Goal: Information Seeking & Learning: Understand process/instructions

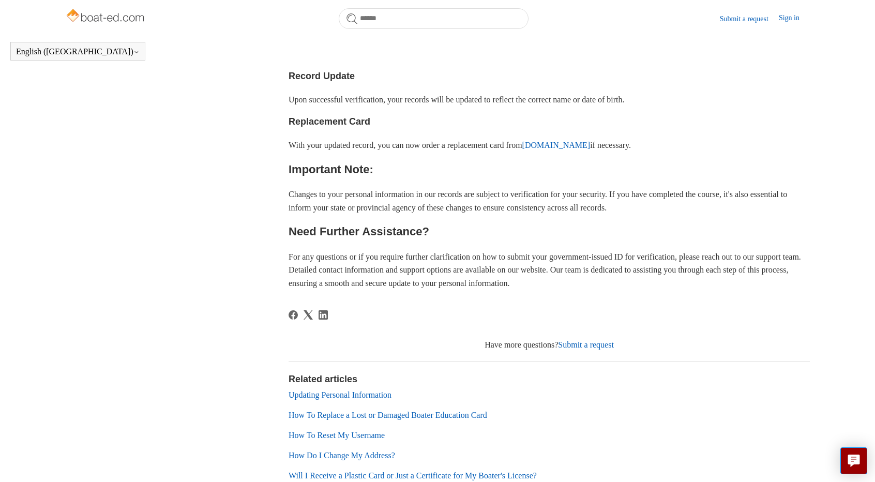
scroll to position [489, 0]
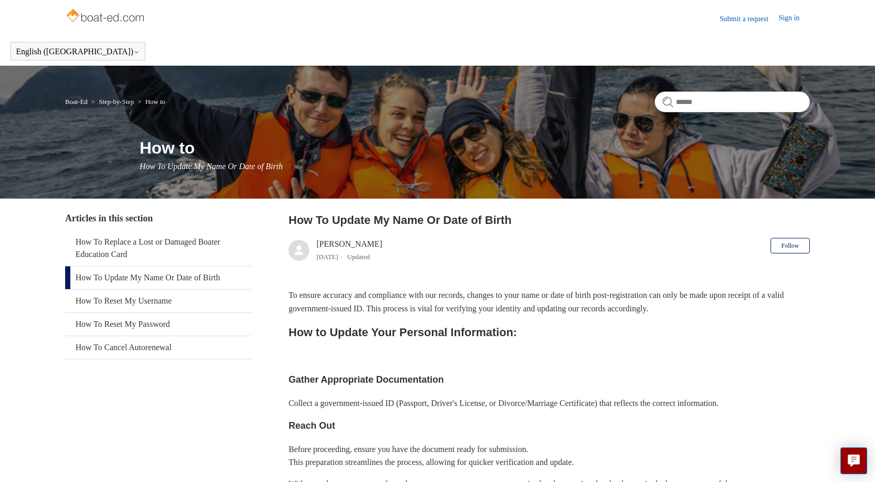
click at [751, 17] on link "Submit a request" at bounding box center [749, 18] width 59 height 11
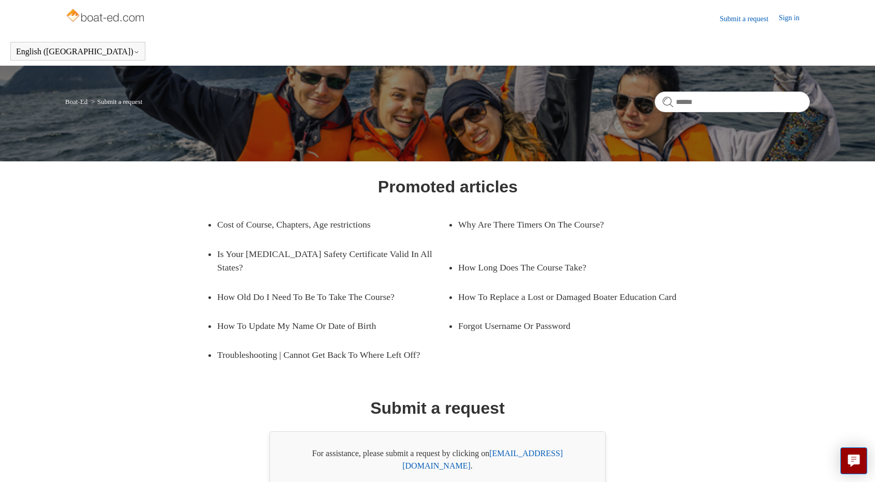
scroll to position [47, 0]
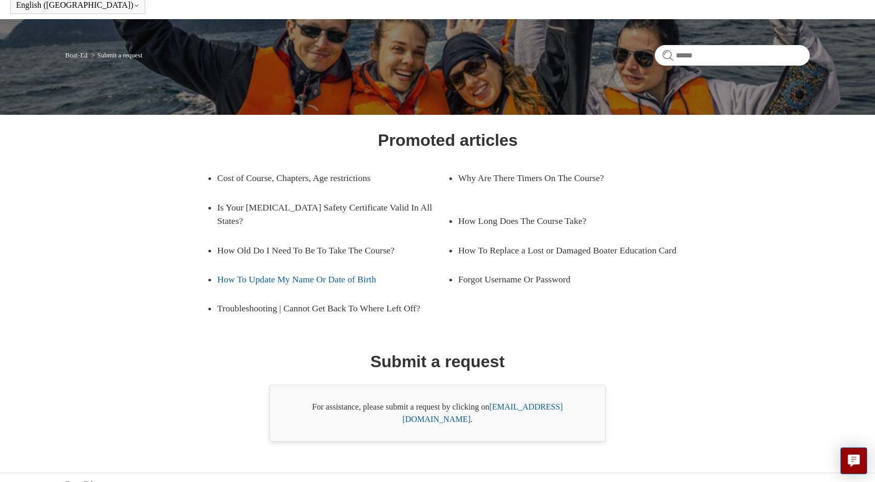
click at [291, 274] on link "How To Update My Name Or Date of Birth" at bounding box center [324, 279] width 215 height 29
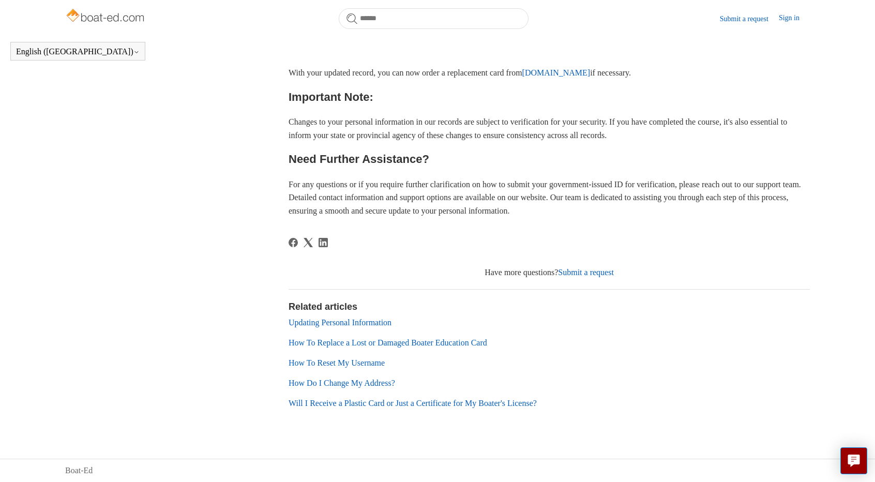
scroll to position [591, 0]
click at [607, 274] on link "Submit a request" at bounding box center [586, 272] width 56 height 9
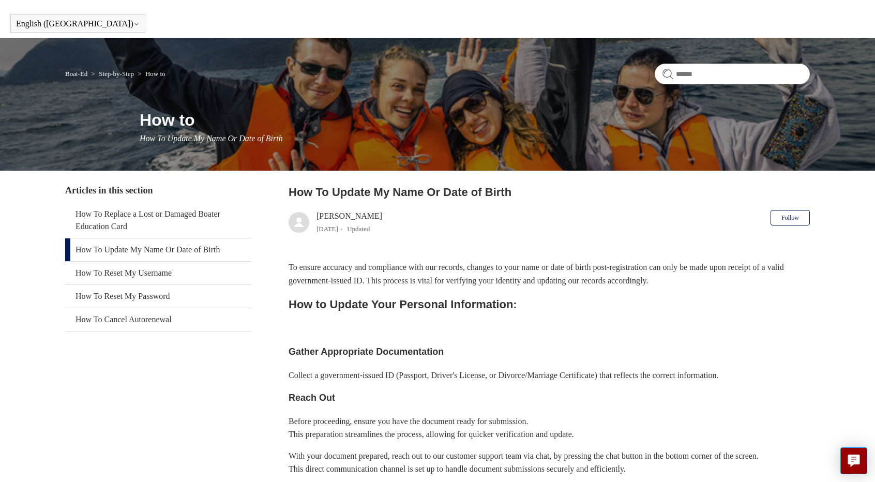
scroll to position [2, 0]
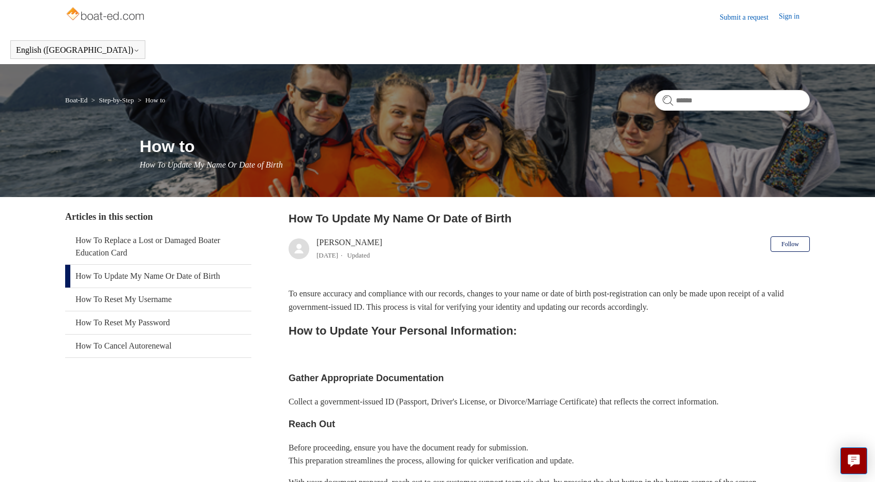
click at [125, 13] on img at bounding box center [106, 15] width 82 height 21
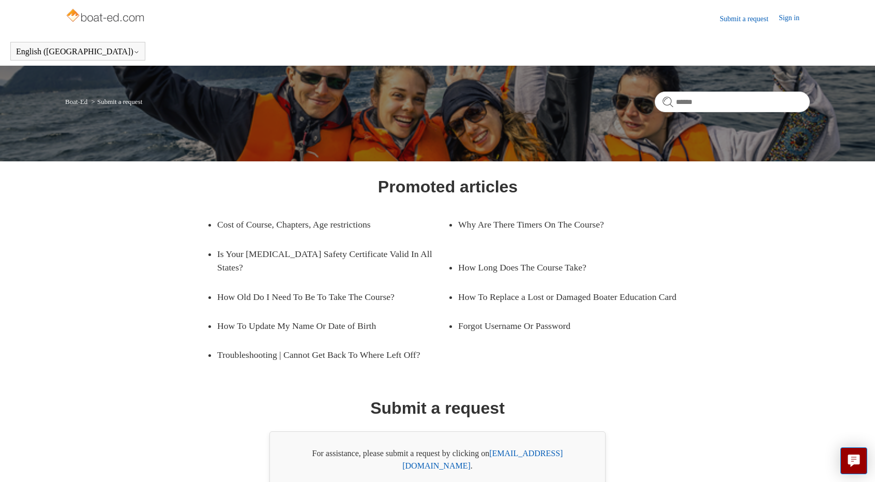
scroll to position [47, 0]
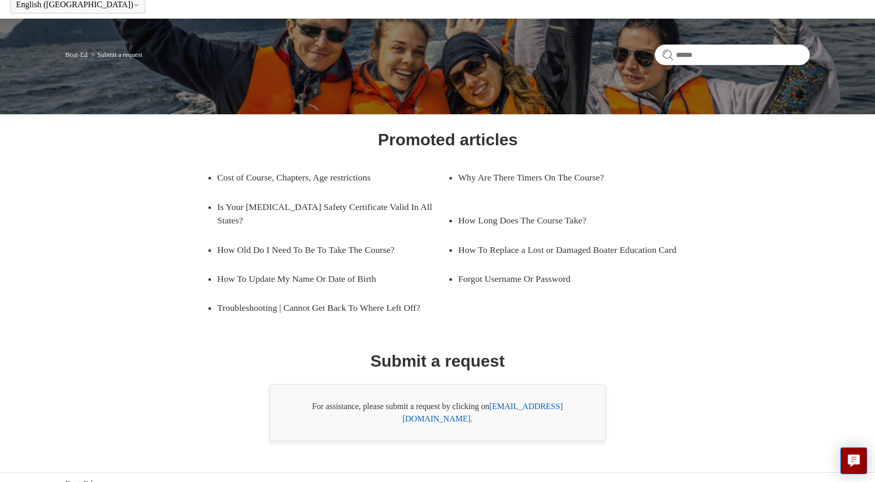
click at [529, 407] on link "support@boat-ed.com" at bounding box center [482, 412] width 160 height 21
click at [653, 327] on div "Promoted articles Cost of Course, Chapters, Age restrictions Why Are There Time…" at bounding box center [437, 284] width 670 height 314
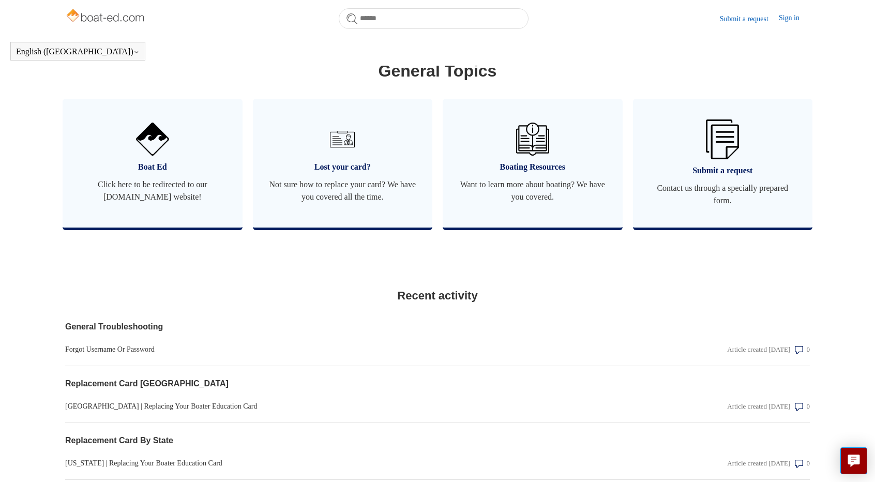
scroll to position [600, 0]
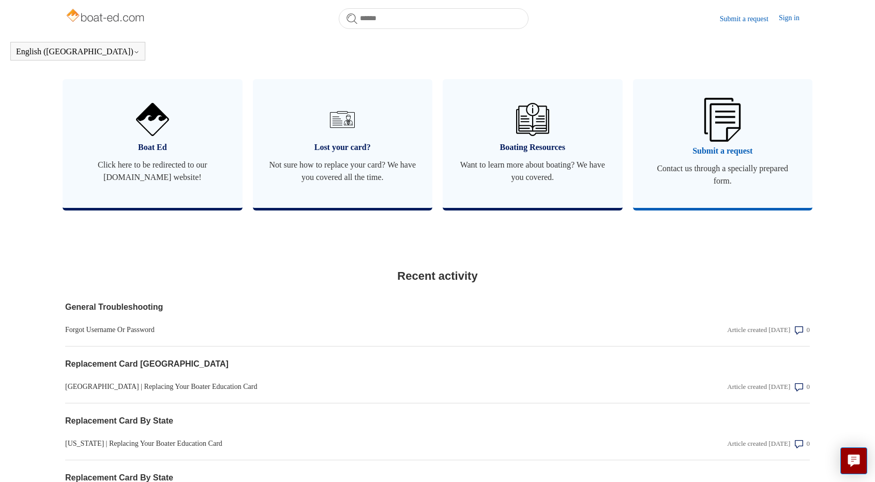
click at [730, 156] on link "Submit a request Contact us through a specially prepared form." at bounding box center [723, 143] width 180 height 129
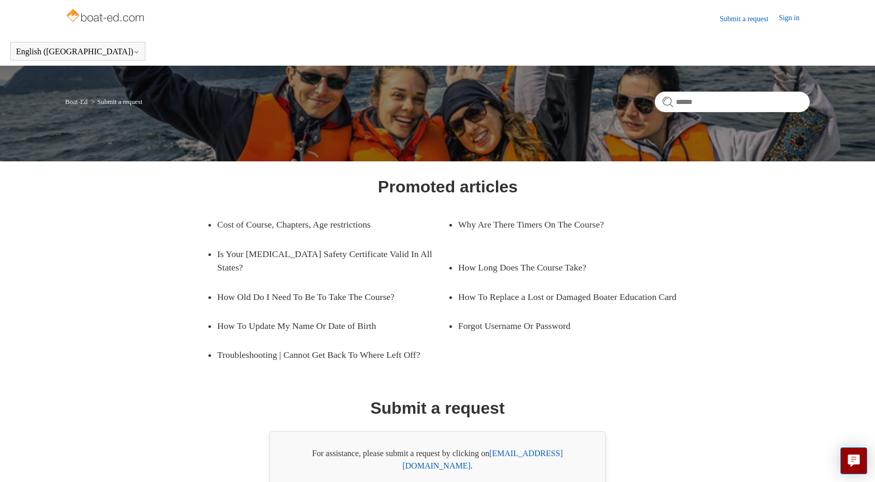
scroll to position [47, 0]
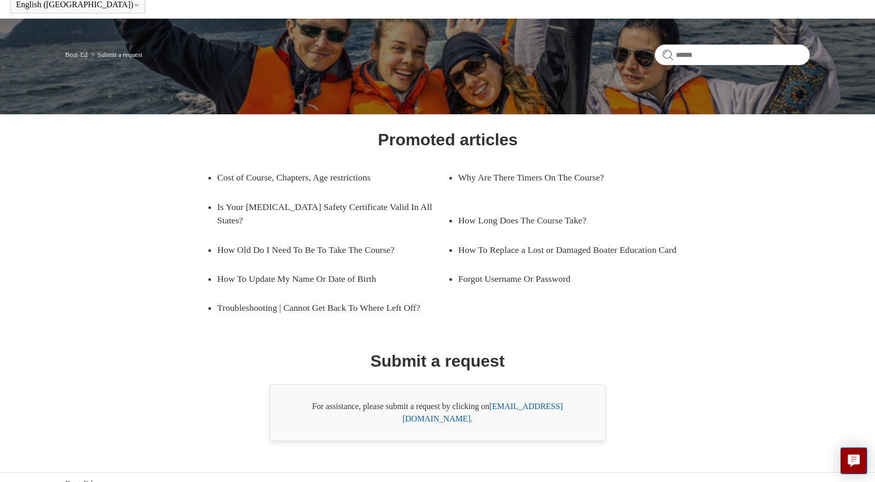
click at [545, 409] on link "support@boat-ed.com" at bounding box center [482, 412] width 160 height 21
click at [175, 48] on nav "Boat-Ed Submit a request" at bounding box center [437, 58] width 745 height 28
click at [79, 55] on link "Boat-Ed" at bounding box center [76, 55] width 22 height 8
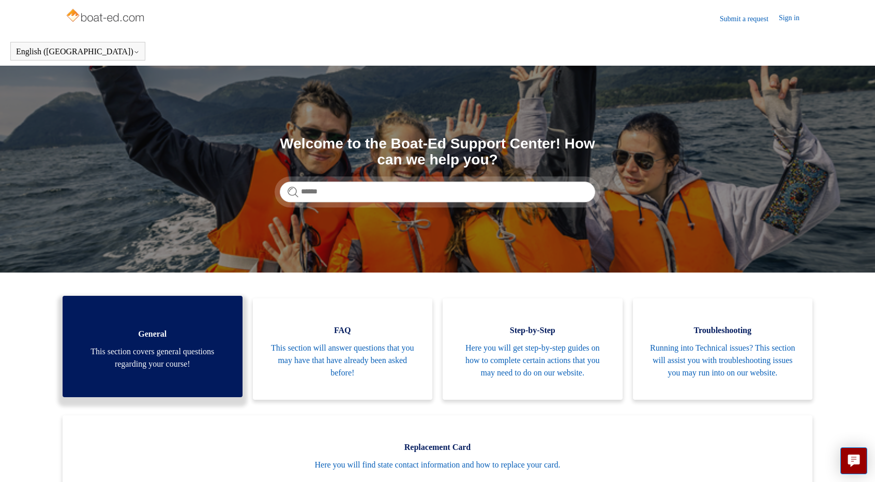
click at [174, 332] on link "General This section covers general questions regarding your course!" at bounding box center [153, 346] width 180 height 101
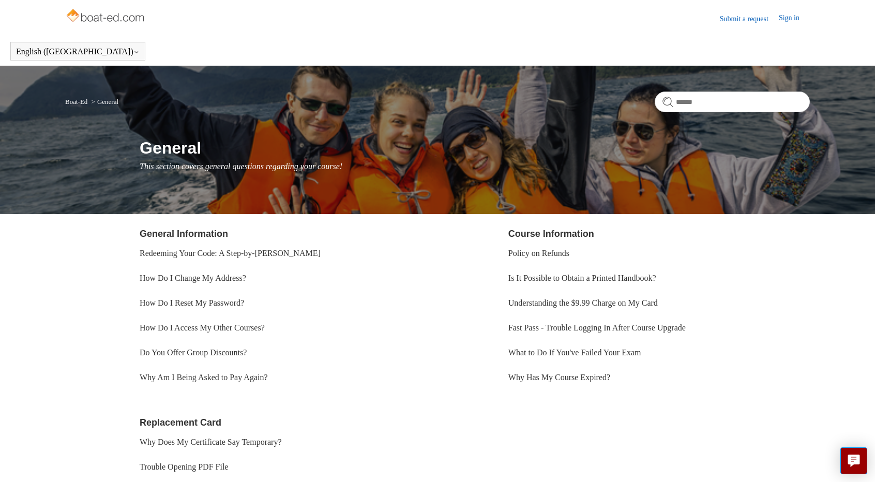
click at [79, 13] on img at bounding box center [106, 16] width 82 height 21
